Goal: Transaction & Acquisition: Purchase product/service

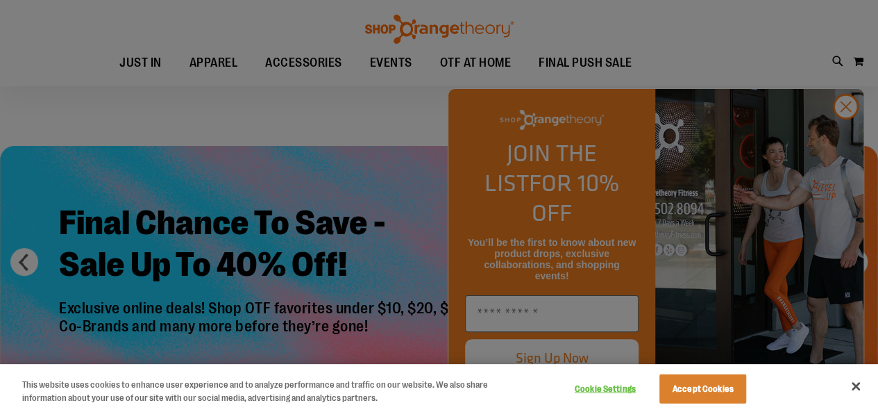
scroll to position [139, 0]
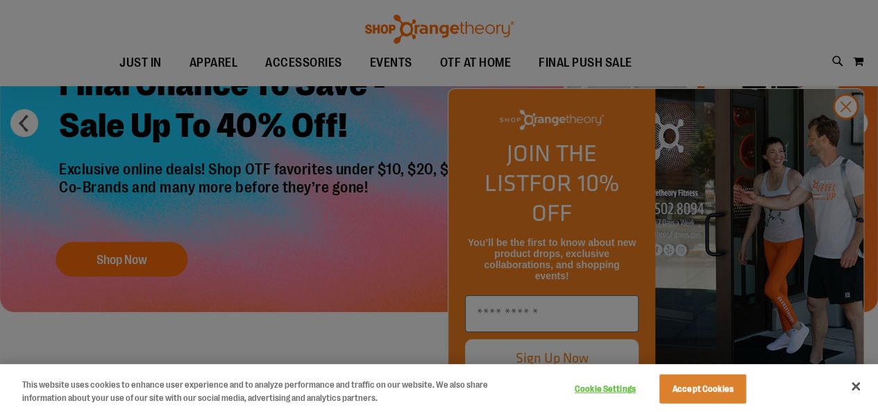
click at [845, 133] on div at bounding box center [439, 206] width 878 height 412
click at [102, 255] on div at bounding box center [439, 206] width 878 height 412
click at [842, 139] on div at bounding box center [439, 206] width 878 height 412
click at [733, 396] on button "Accept Cookies" at bounding box center [703, 388] width 87 height 29
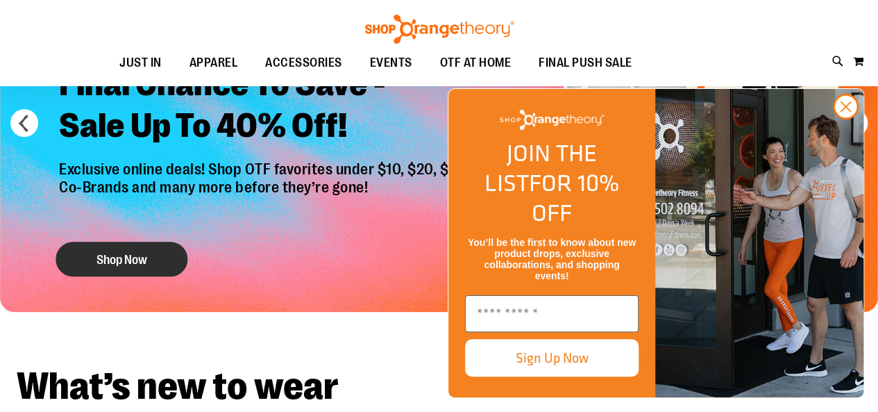
click at [129, 254] on button "Shop Now" at bounding box center [122, 259] width 132 height 35
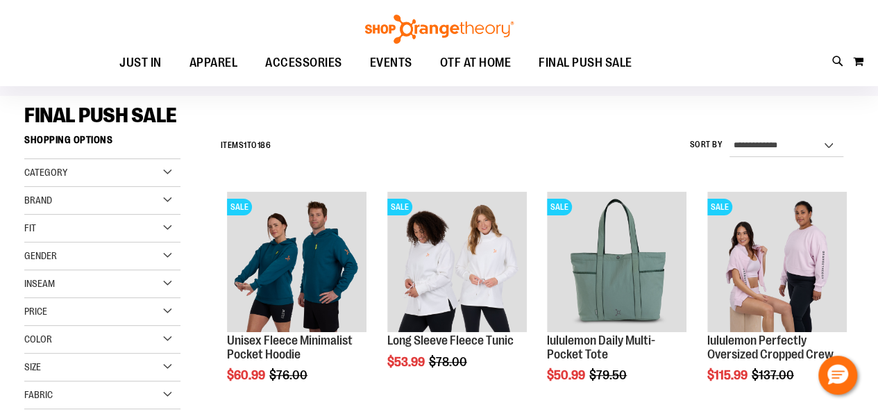
scroll to position [208, 0]
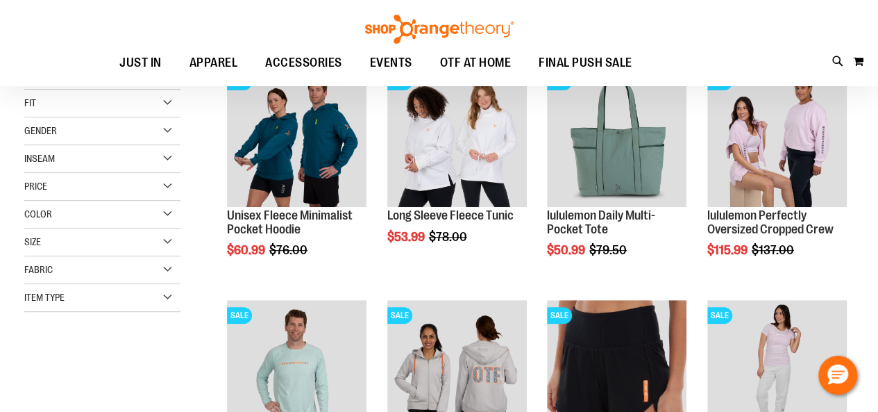
click at [104, 298] on div "Item Type" at bounding box center [102, 298] width 156 height 28
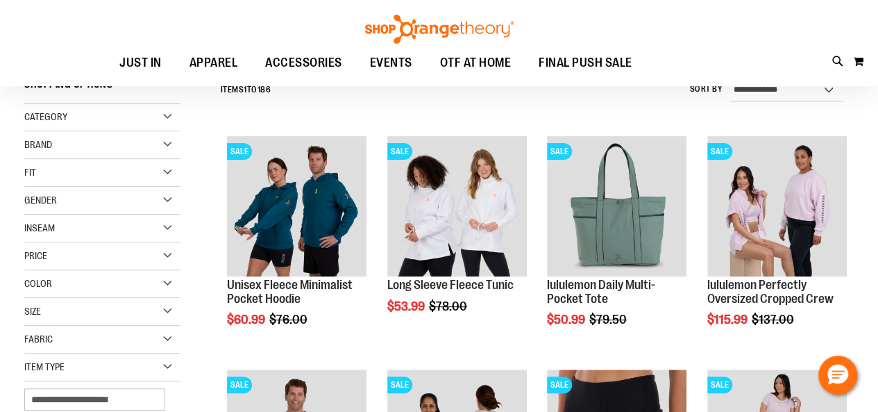
scroll to position [69, 0]
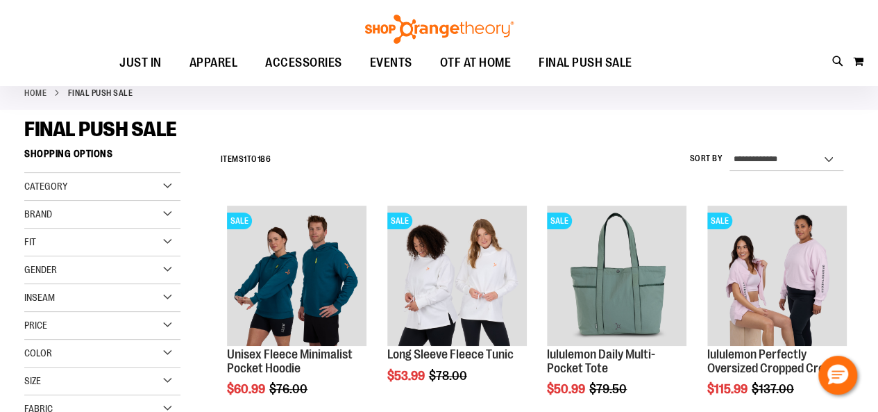
click at [85, 213] on div "Brand" at bounding box center [102, 215] width 156 height 28
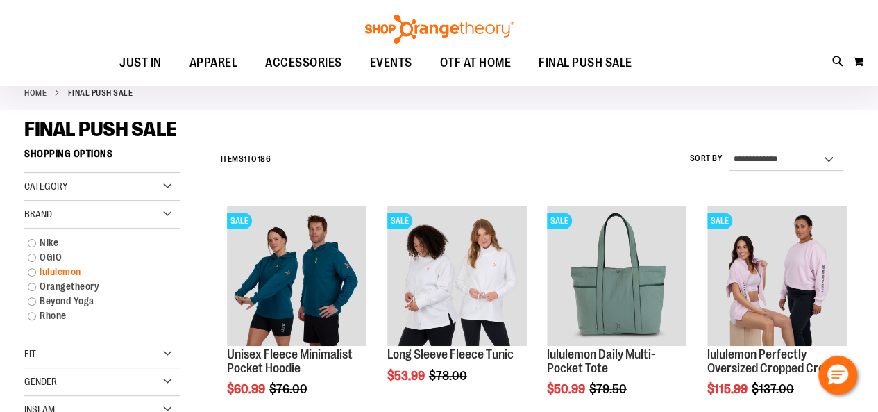
click at [53, 266] on link "lululemon" at bounding box center [96, 272] width 150 height 15
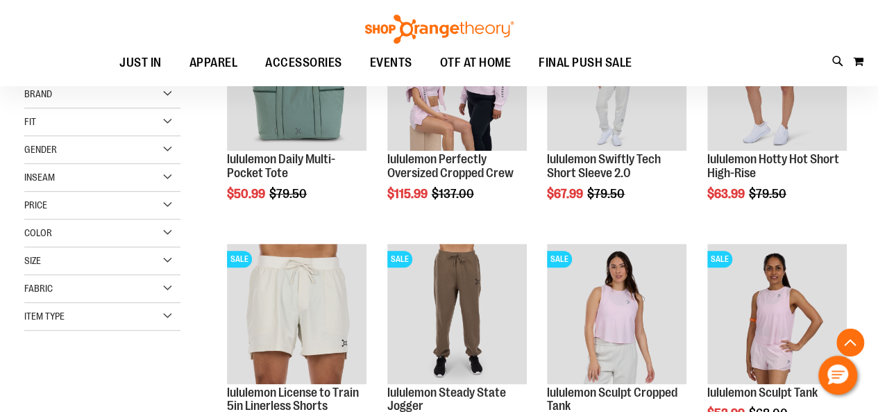
scroll to position [334, 0]
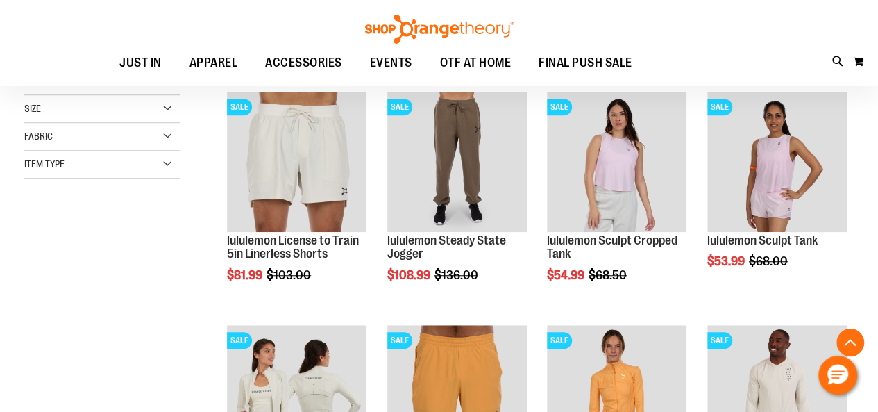
scroll to position [403, 0]
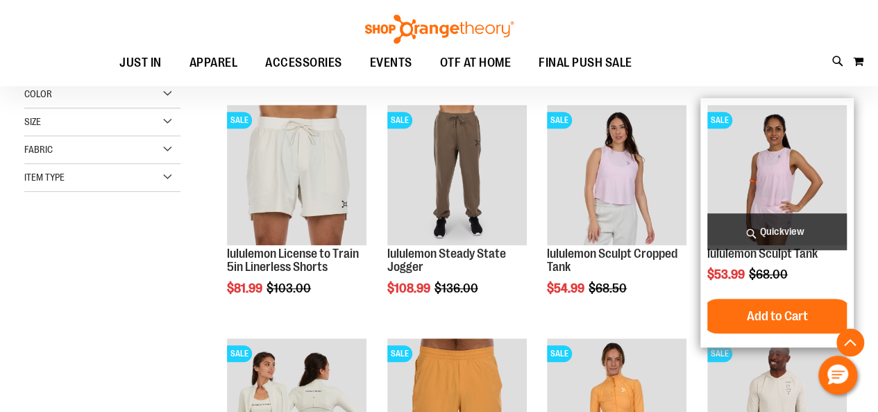
click at [765, 167] on img "product" at bounding box center [777, 175] width 140 height 140
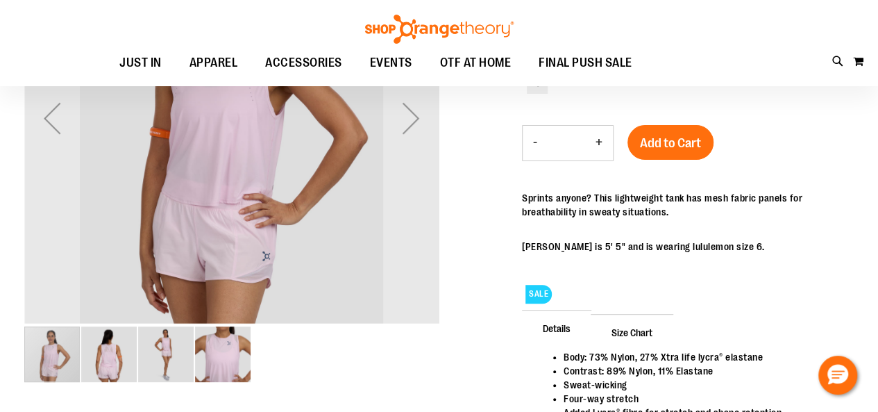
scroll to position [68, 0]
